Goal: Find specific page/section: Find specific page/section

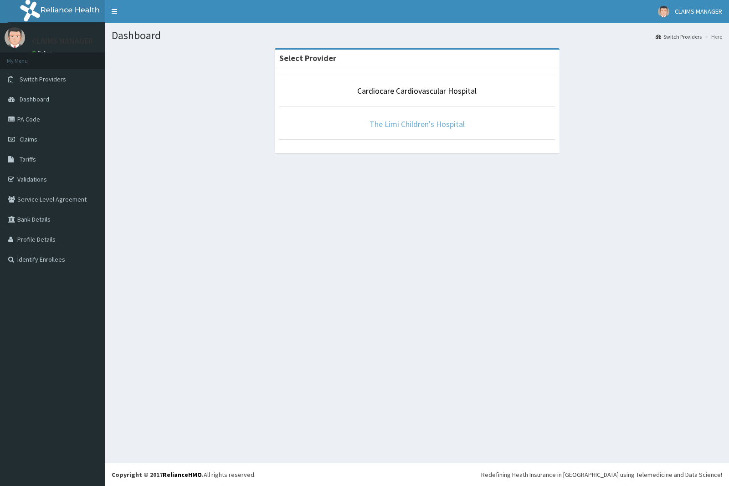
click at [402, 122] on link "The Limi Children's Hospital" at bounding box center [416, 124] width 95 height 10
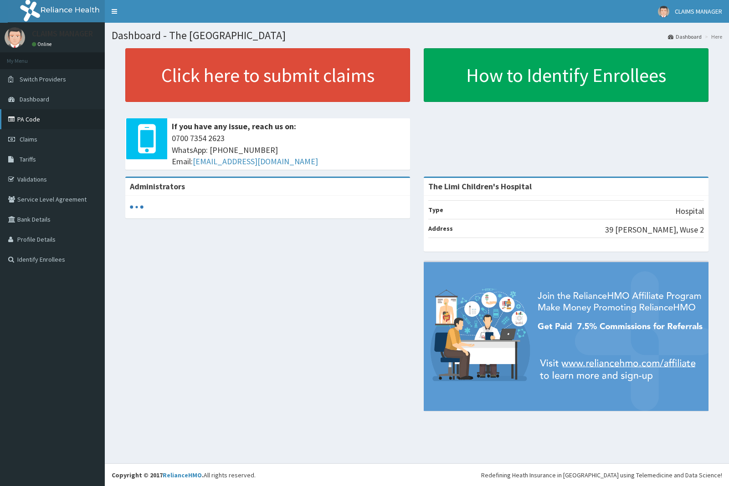
click at [36, 123] on link "PA Code" at bounding box center [52, 119] width 105 height 20
